Goal: Information Seeking & Learning: Learn about a topic

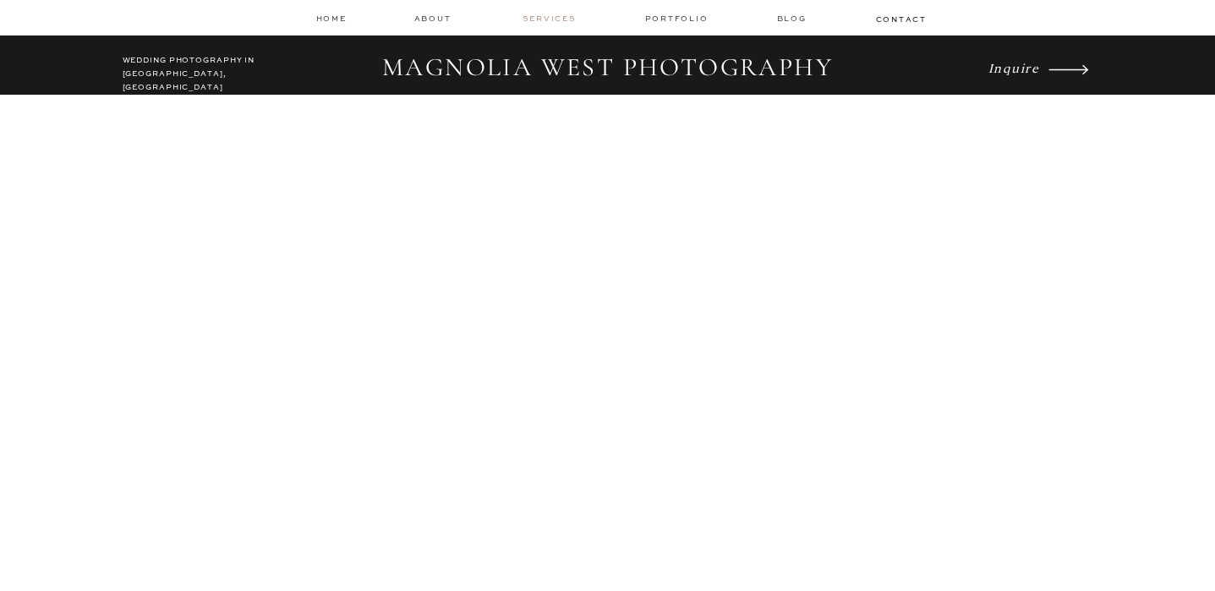
click at [565, 19] on nav "services" at bounding box center [551, 18] width 57 height 11
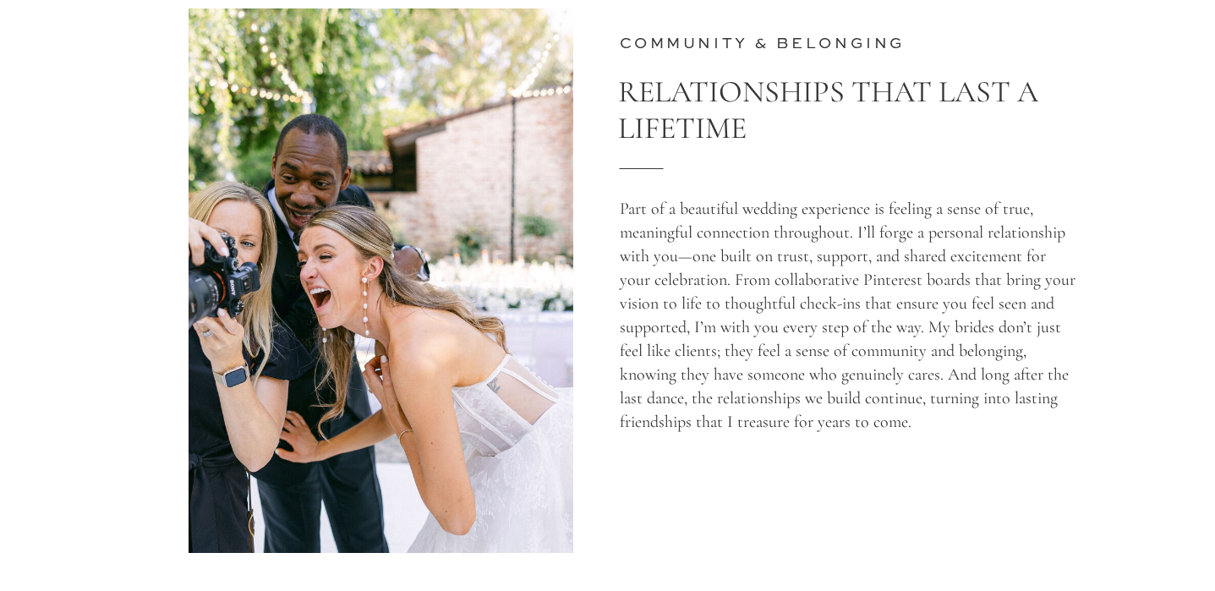
scroll to position [3116, 0]
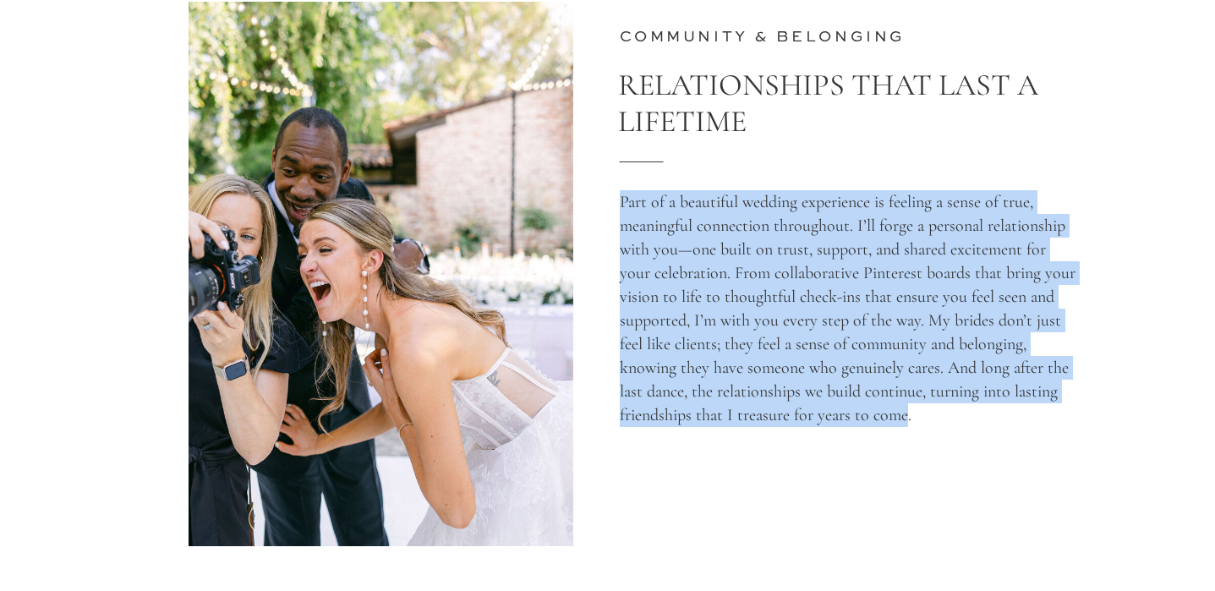
drag, startPoint x: 928, startPoint y: 413, endPoint x: 903, endPoint y: 424, distance: 27.6
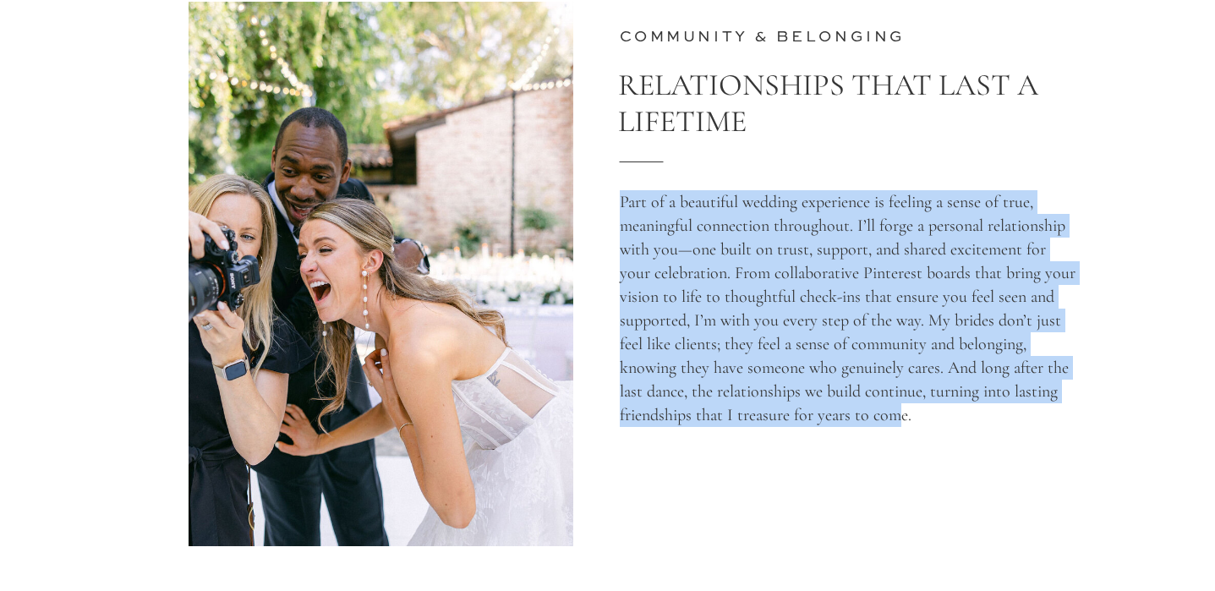
drag, startPoint x: 914, startPoint y: 423, endPoint x: 896, endPoint y: 419, distance: 18.1
copy div "Part of a beautiful wedding experience is feeling a sense of true, meaningful c…"
